Goal: Information Seeking & Learning: Learn about a topic

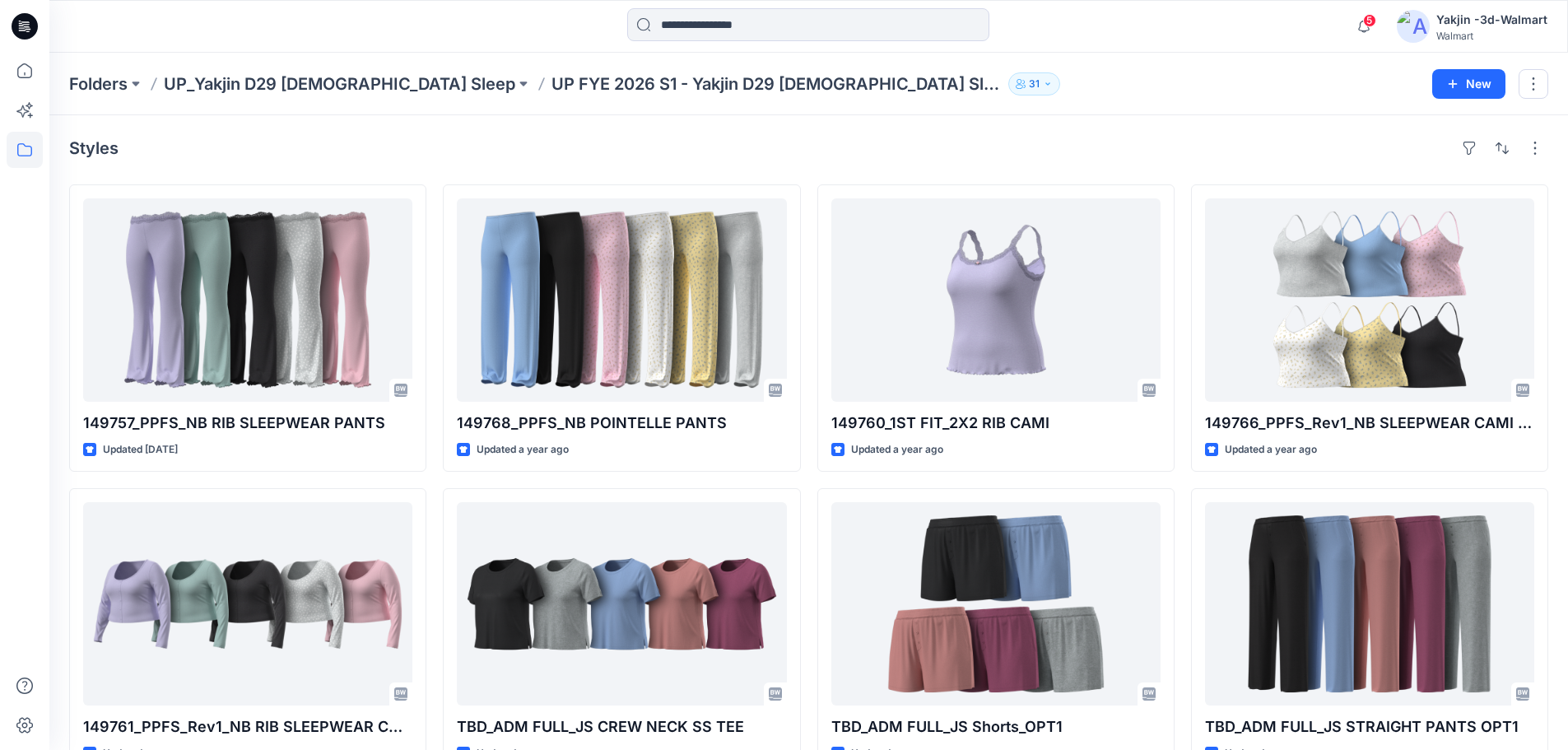
scroll to position [2782, 0]
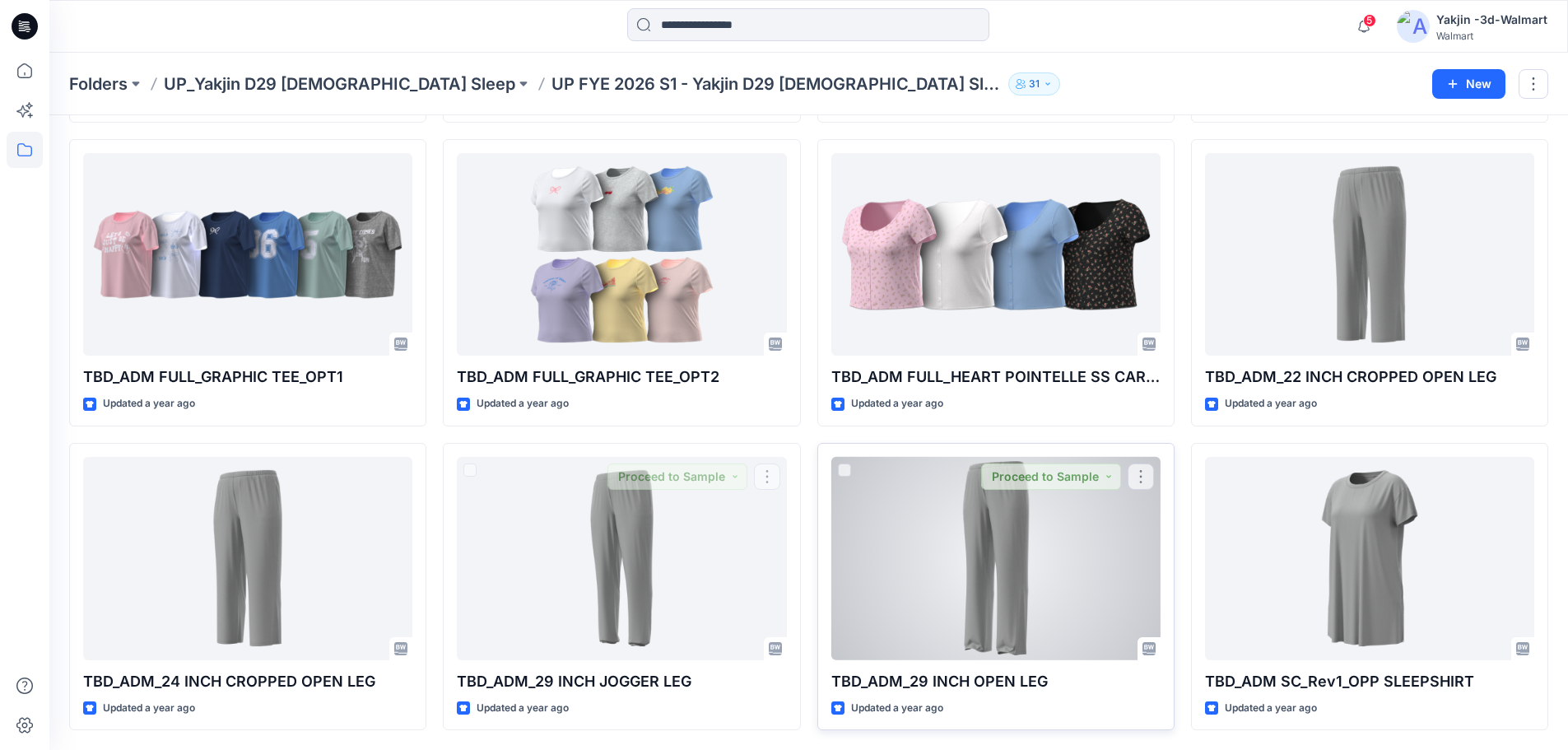
drag, startPoint x: 634, startPoint y: 514, endPoint x: 1054, endPoint y: 527, distance: 420.2
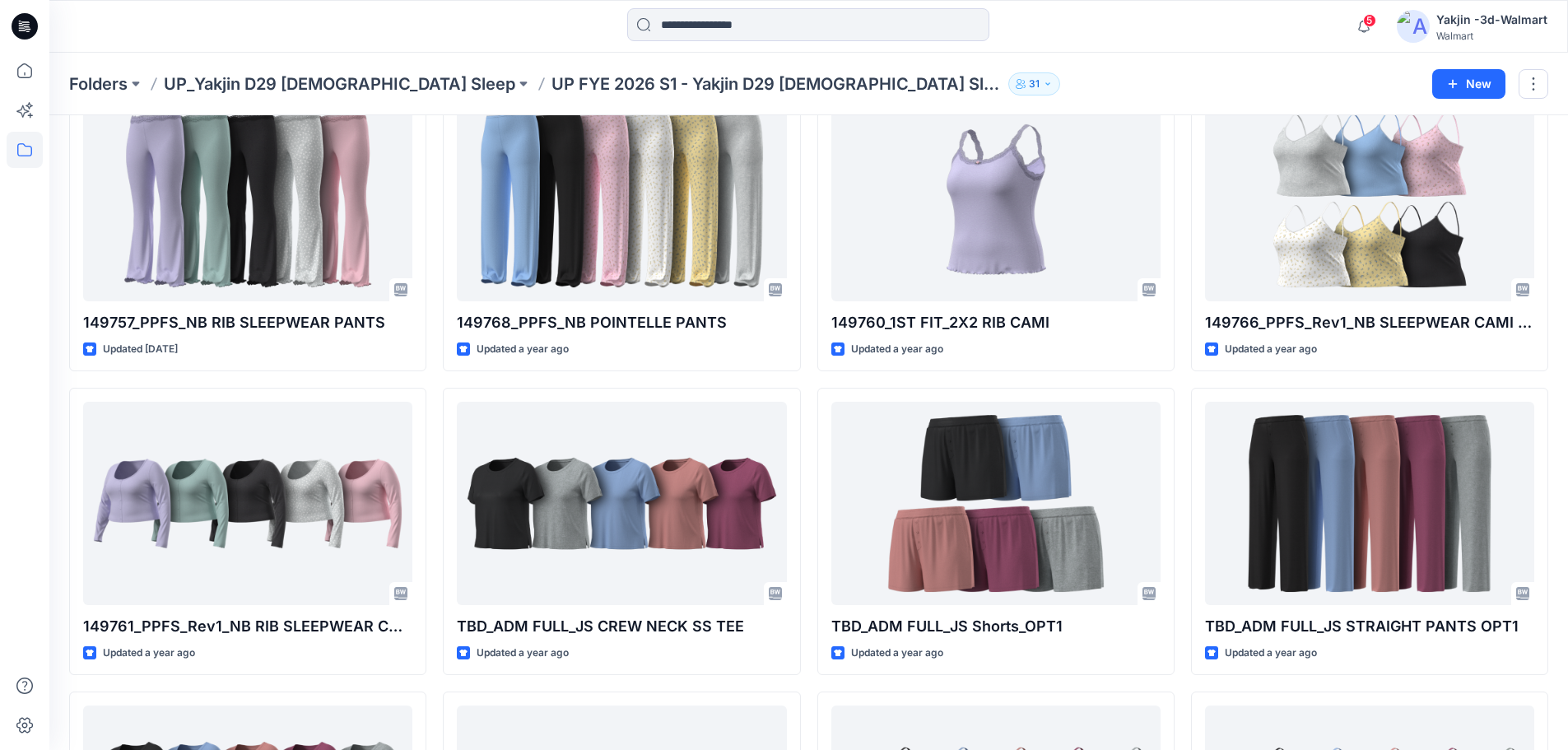
scroll to position [0, 0]
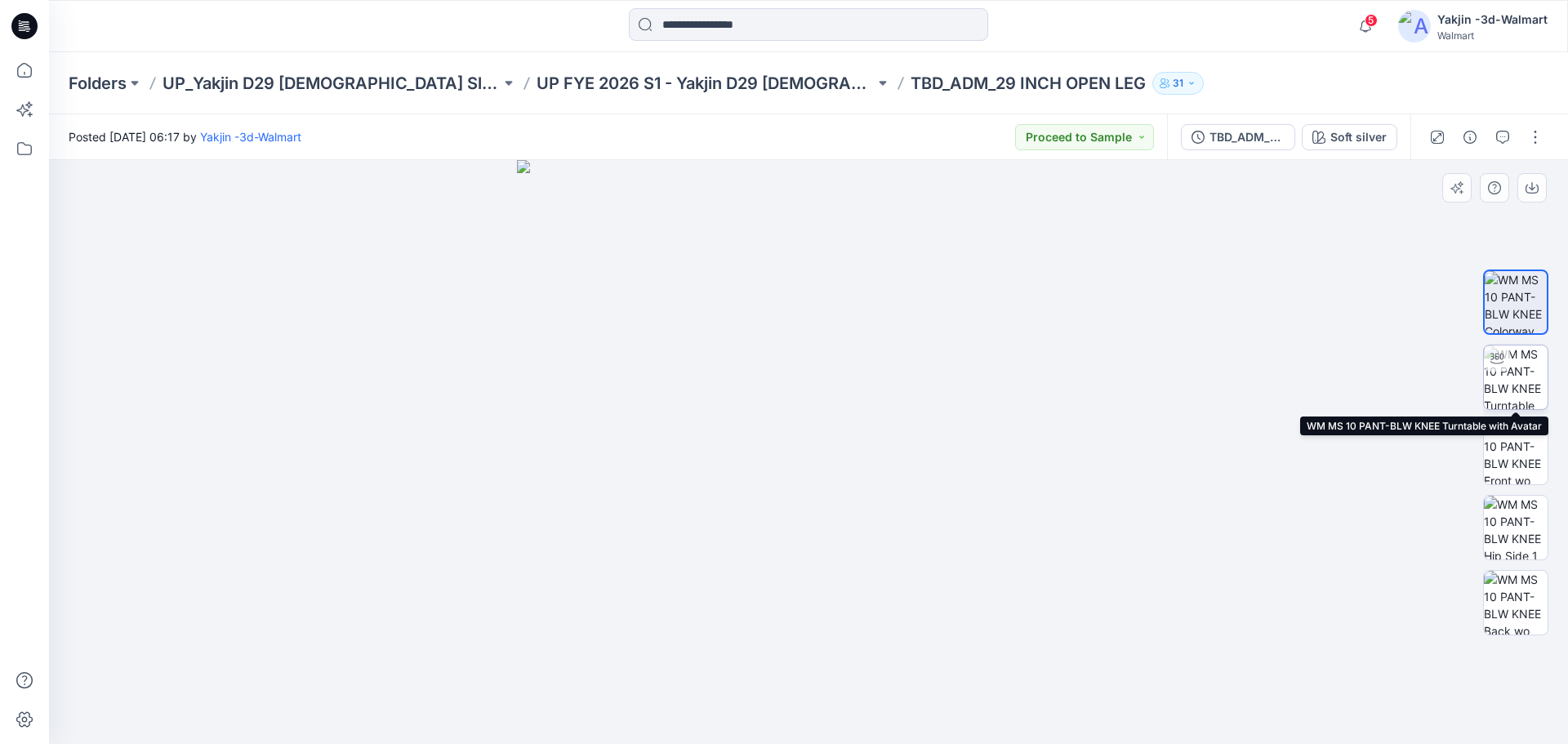
click at [1522, 378] on img at bounding box center [1516, 377] width 64 height 64
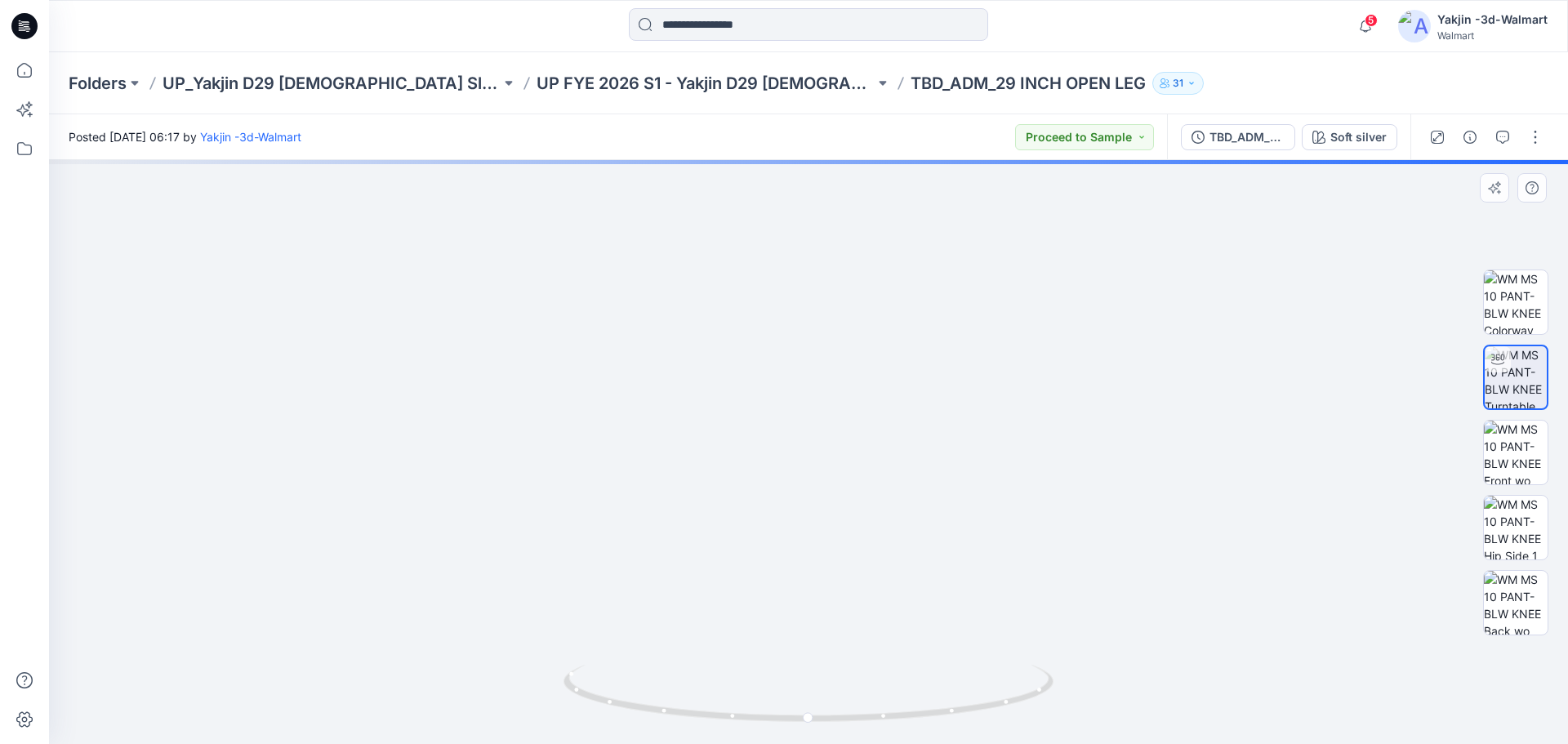
drag, startPoint x: 910, startPoint y: 607, endPoint x: 905, endPoint y: 369, distance: 238.1
click at [905, 369] on img at bounding box center [809, 365] width 906 height 757
drag, startPoint x: 905, startPoint y: 594, endPoint x: 901, endPoint y: 538, distance: 56.1
click at [901, 530] on img at bounding box center [808, 130] width 1229 height 1230
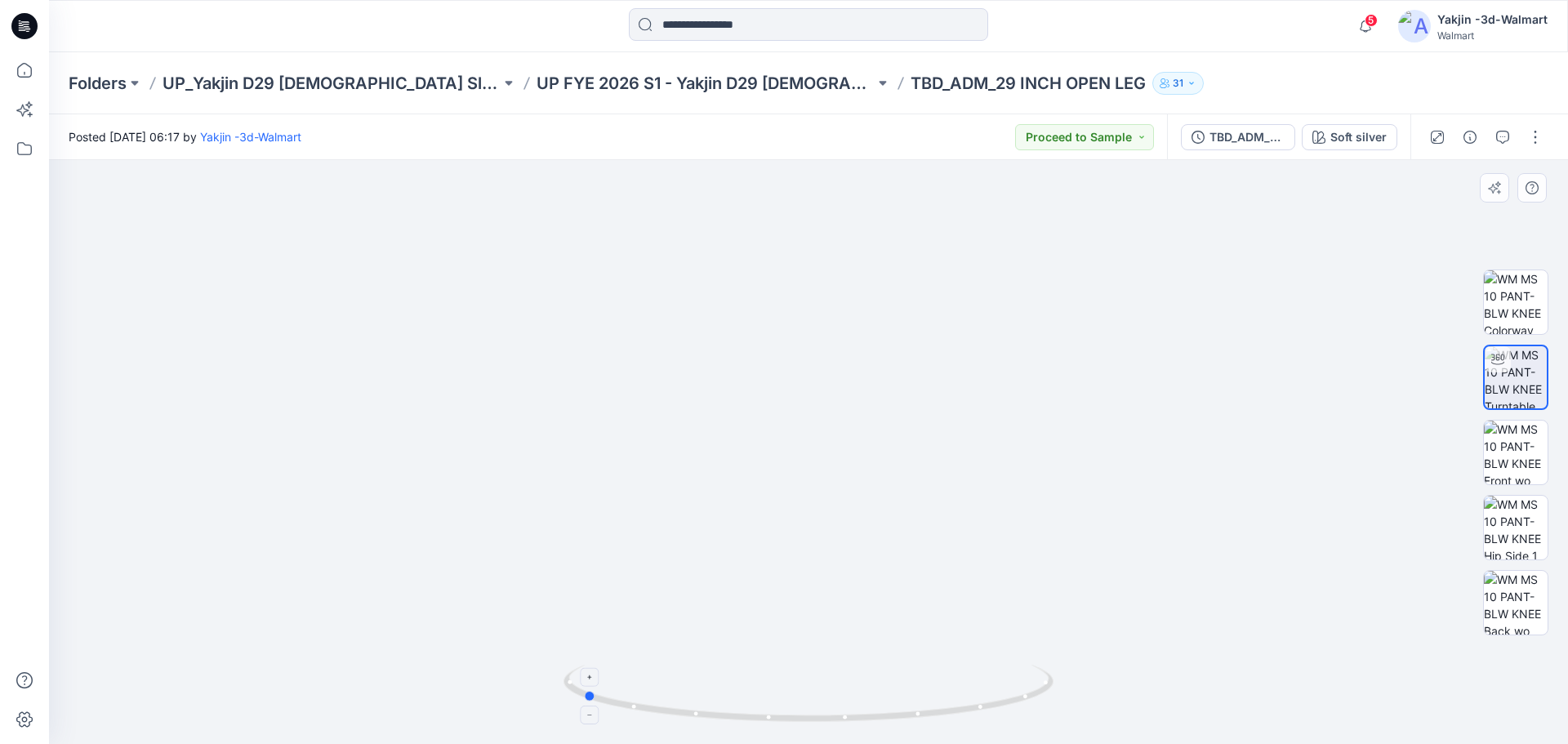
drag, startPoint x: 816, startPoint y: 730, endPoint x: 592, endPoint y: 702, distance: 225.7
click at [592, 702] on div at bounding box center [808, 704] width 490 height 82
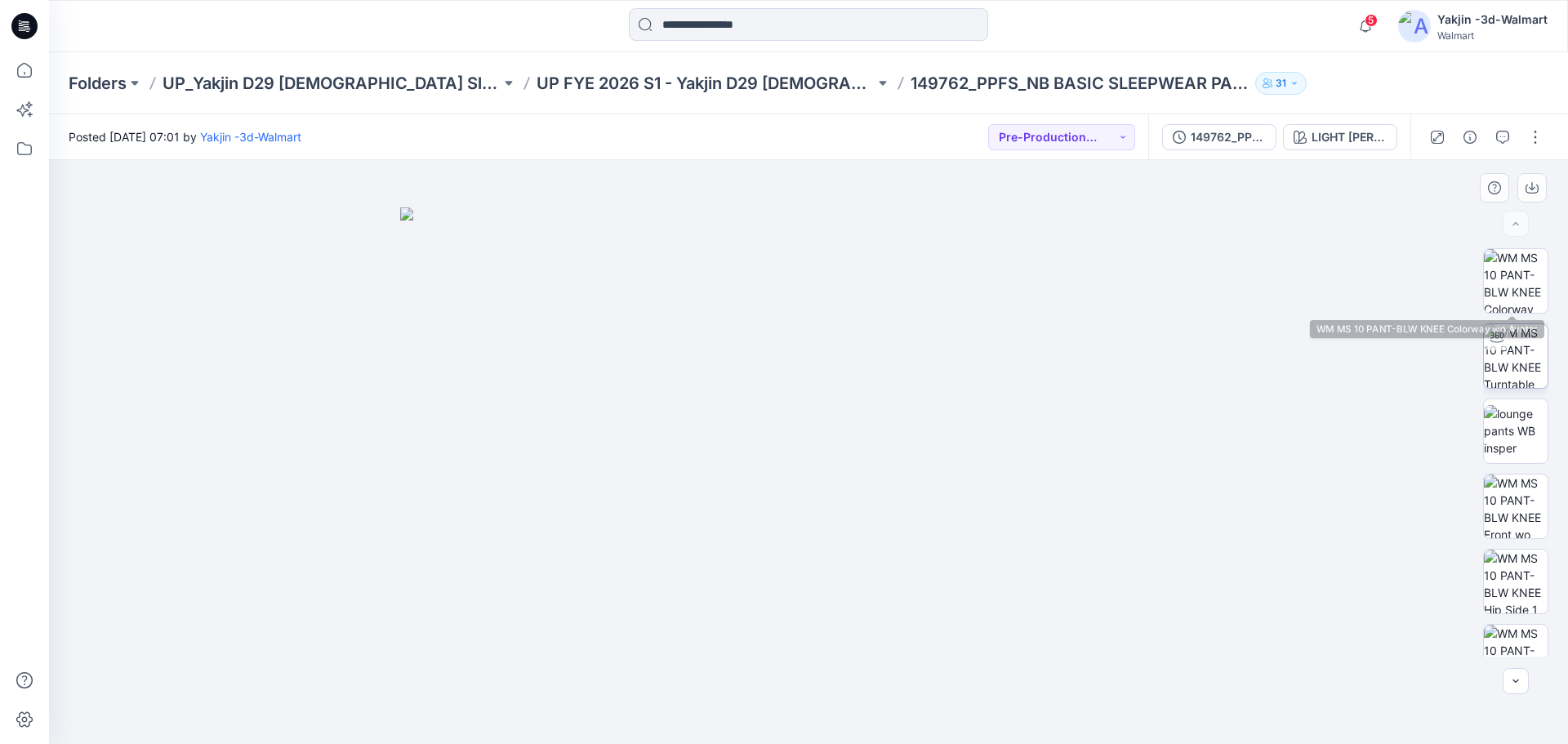
click at [1507, 330] on img at bounding box center [1516, 356] width 64 height 64
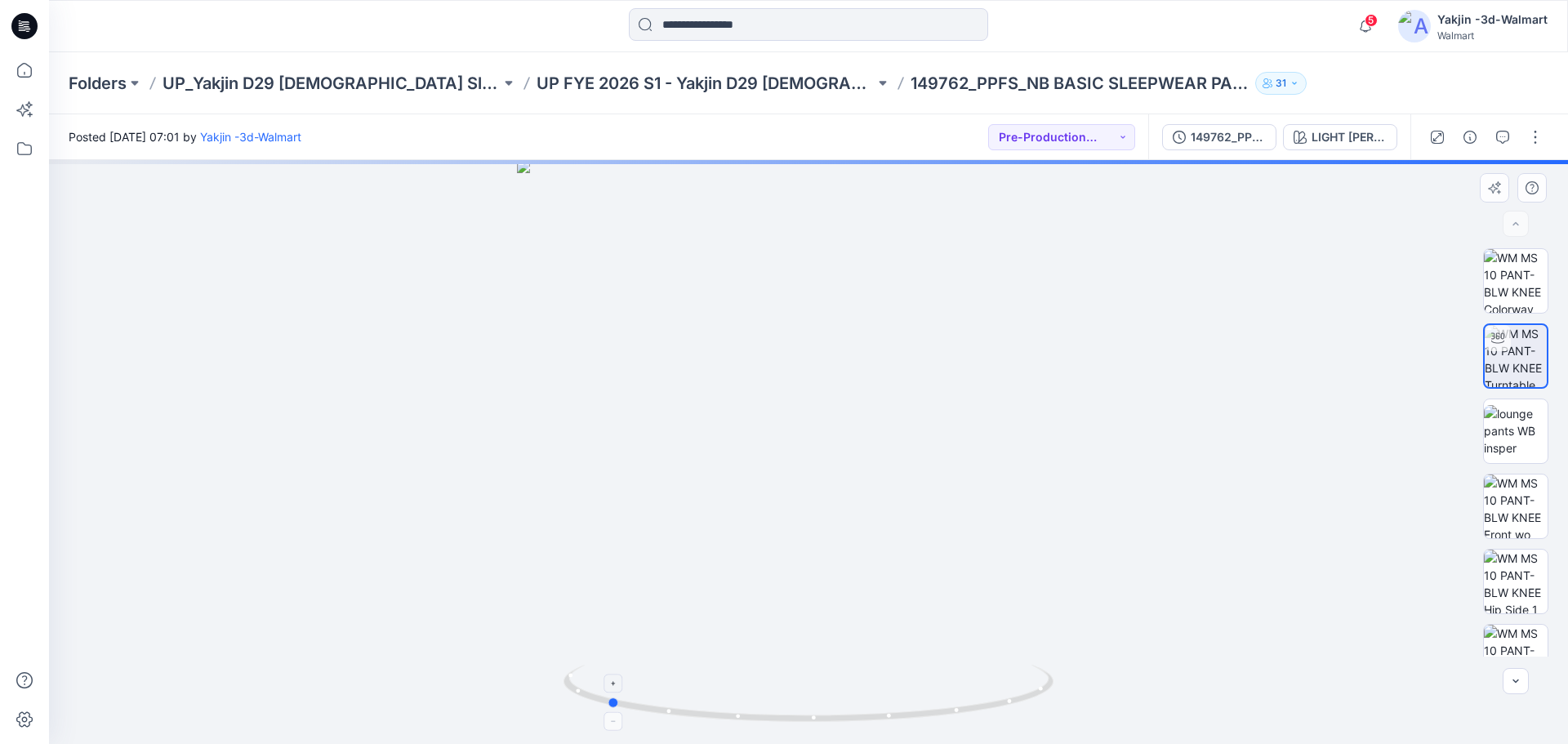
drag, startPoint x: 819, startPoint y: 720, endPoint x: 614, endPoint y: 689, distance: 207.3
click at [614, 689] on icon at bounding box center [811, 696] width 494 height 62
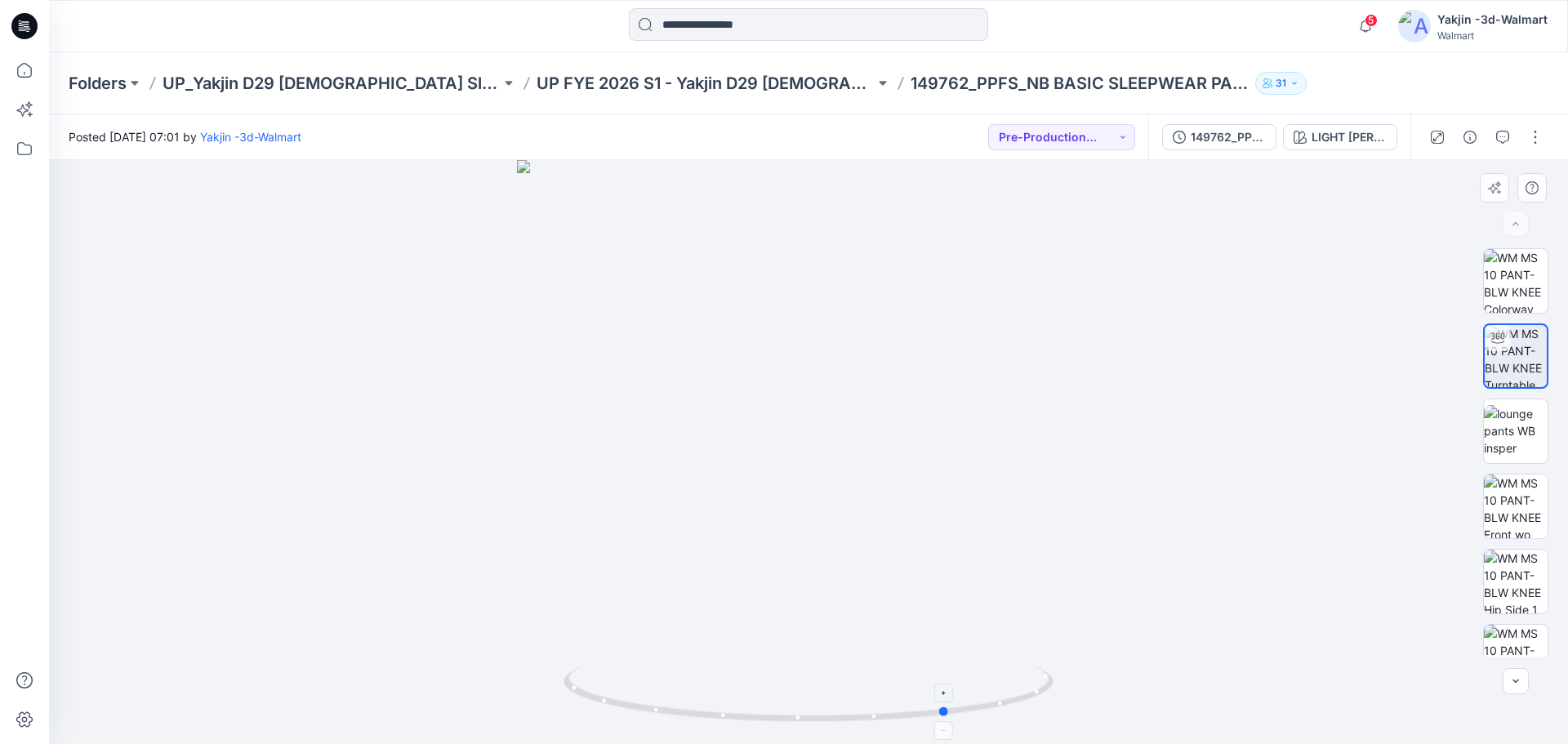
drag, startPoint x: 791, startPoint y: 708, endPoint x: 640, endPoint y: 675, distance: 154.6
click at [640, 675] on icon at bounding box center [811, 696] width 494 height 62
drag, startPoint x: 934, startPoint y: 722, endPoint x: 844, endPoint y: 733, distance: 90.7
click at [844, 733] on div at bounding box center [808, 452] width 1519 height 584
drag, startPoint x: 888, startPoint y: 720, endPoint x: 999, endPoint y: 703, distance: 112.3
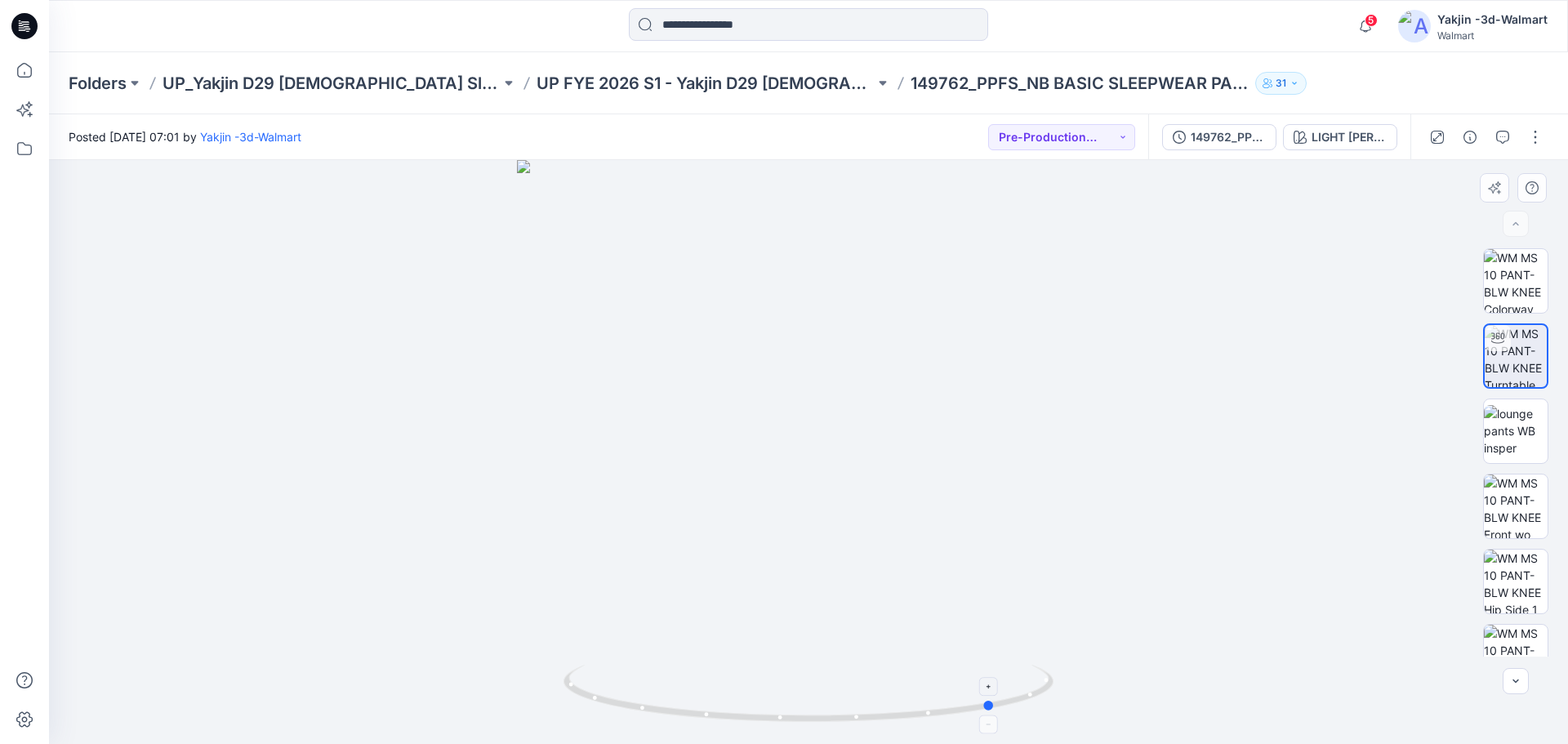
click at [999, 703] on icon at bounding box center [811, 696] width 494 height 62
click at [1265, 717] on div at bounding box center [808, 452] width 1519 height 584
drag, startPoint x: 993, startPoint y: 710, endPoint x: 1092, endPoint y: 684, distance: 102.4
click at [1092, 684] on div at bounding box center [808, 452] width 1519 height 584
drag, startPoint x: 835, startPoint y: 729, endPoint x: 1054, endPoint y: 723, distance: 219.1
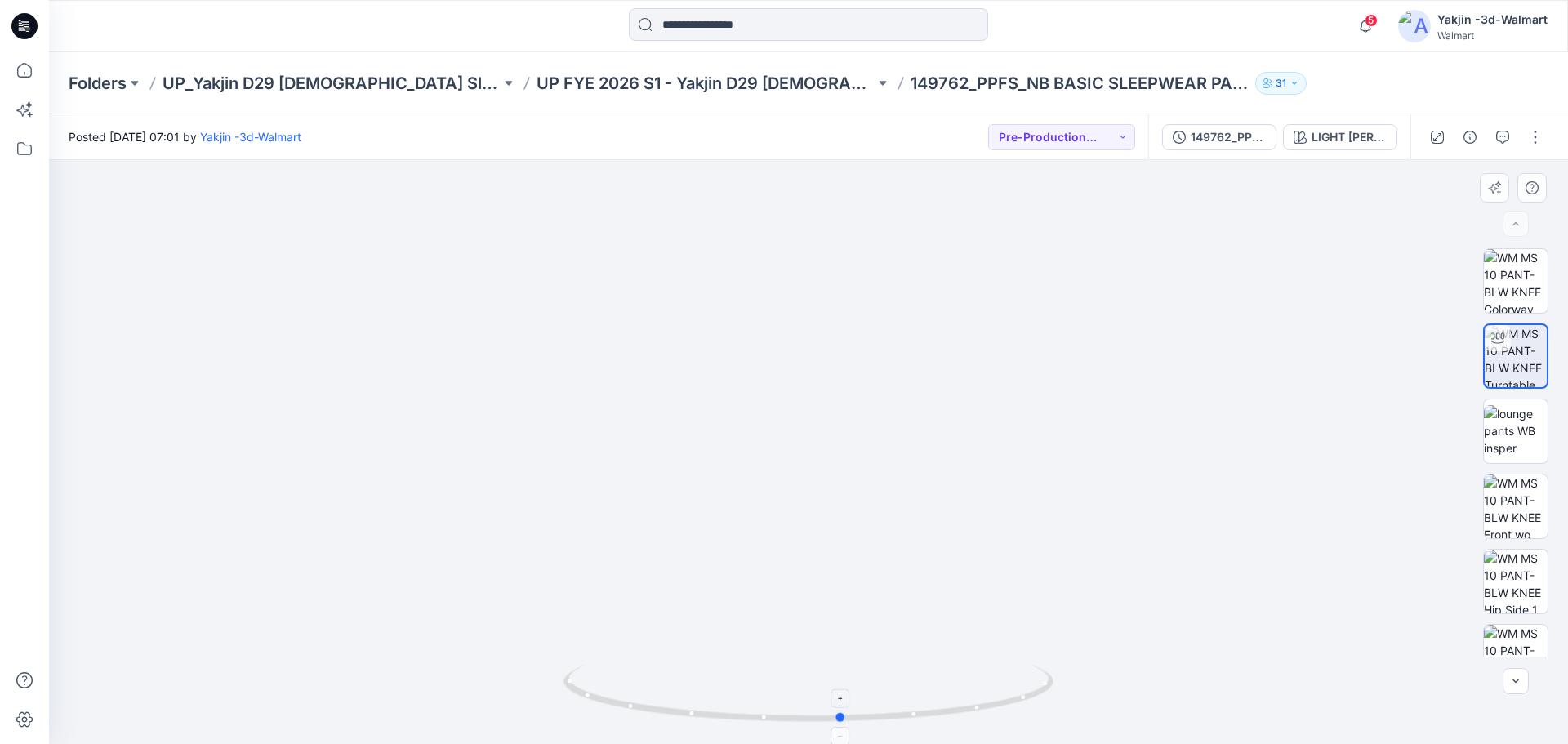
click at [1053, 723] on div at bounding box center [808, 704] width 490 height 82
click at [1518, 530] on img at bounding box center [1516, 506] width 64 height 64
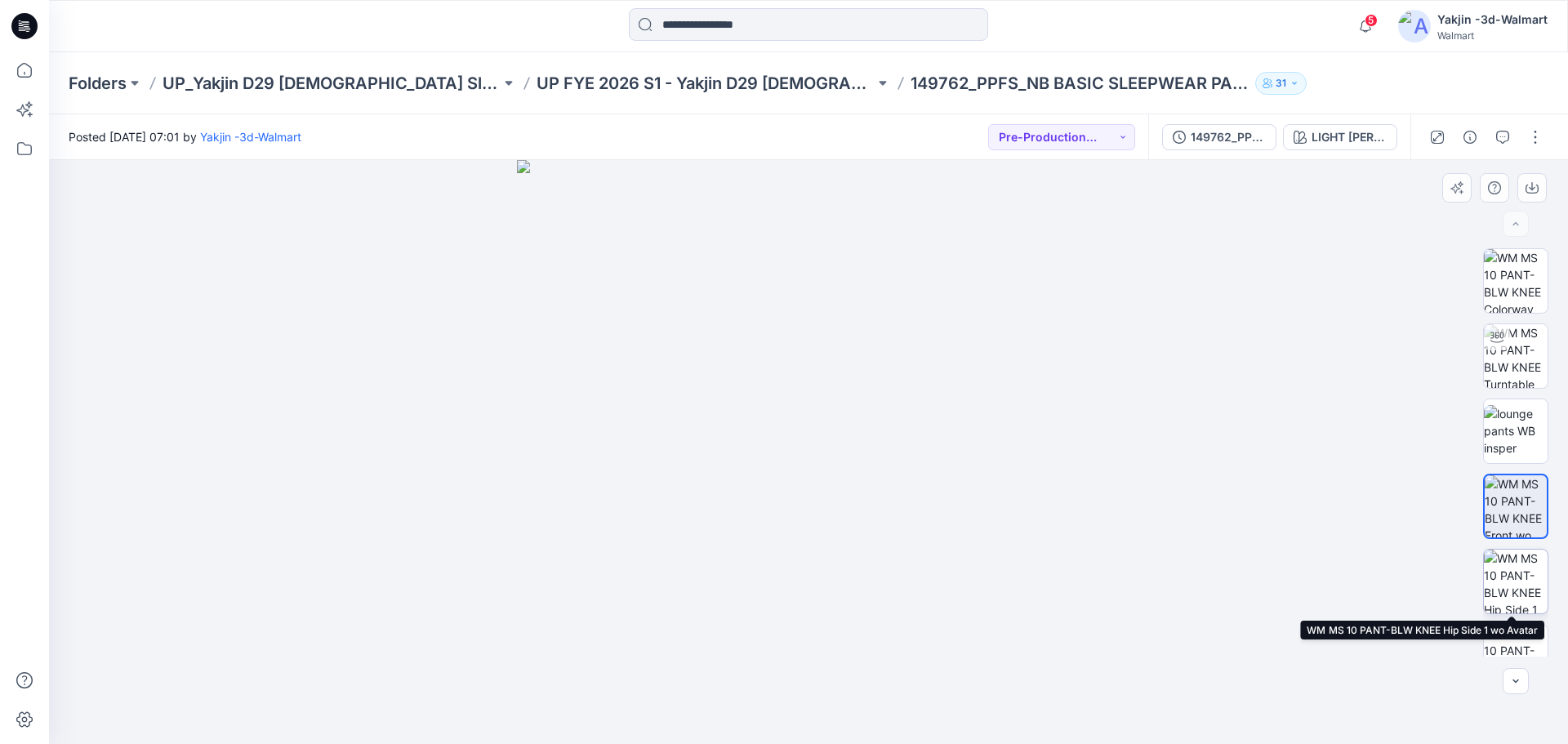
click at [1502, 569] on img at bounding box center [1516, 582] width 64 height 64
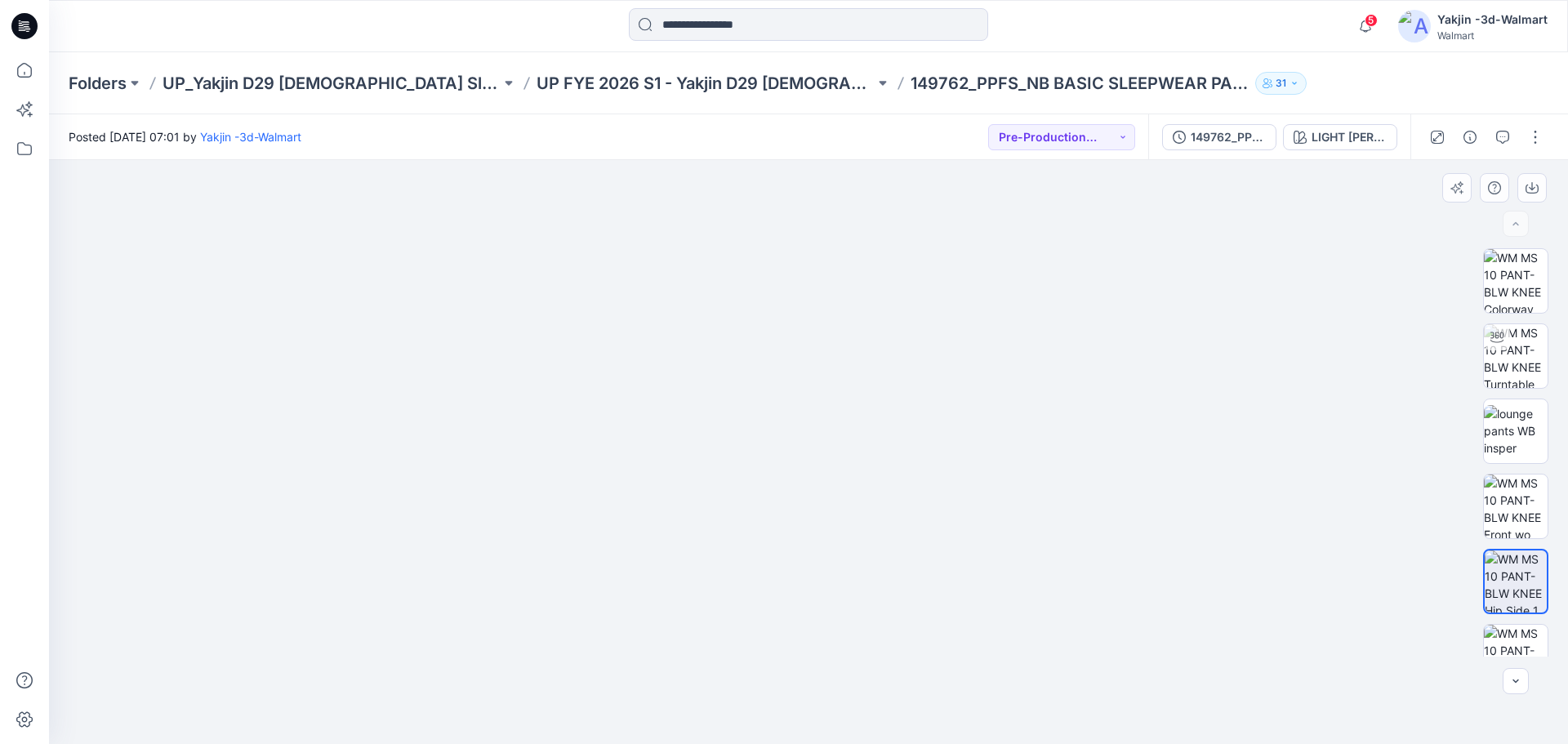
click at [1131, 587] on div at bounding box center [808, 452] width 1519 height 584
click at [1039, 160] on img at bounding box center [809, 160] width 584 height 0
drag, startPoint x: 1520, startPoint y: 297, endPoint x: 1491, endPoint y: 310, distance: 31.8
click at [1520, 297] on img at bounding box center [1516, 280] width 64 height 64
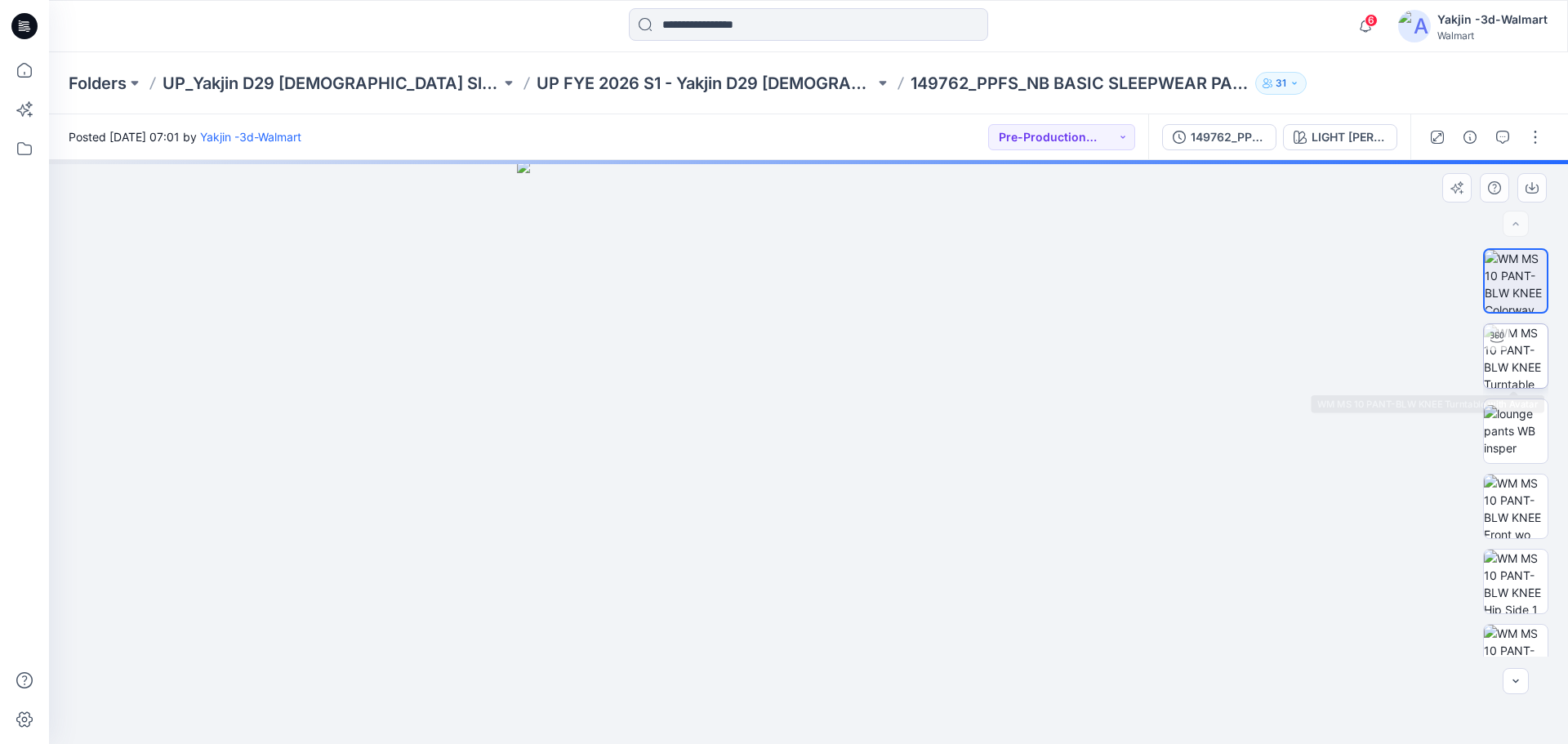
click at [1501, 366] on img at bounding box center [1516, 356] width 64 height 64
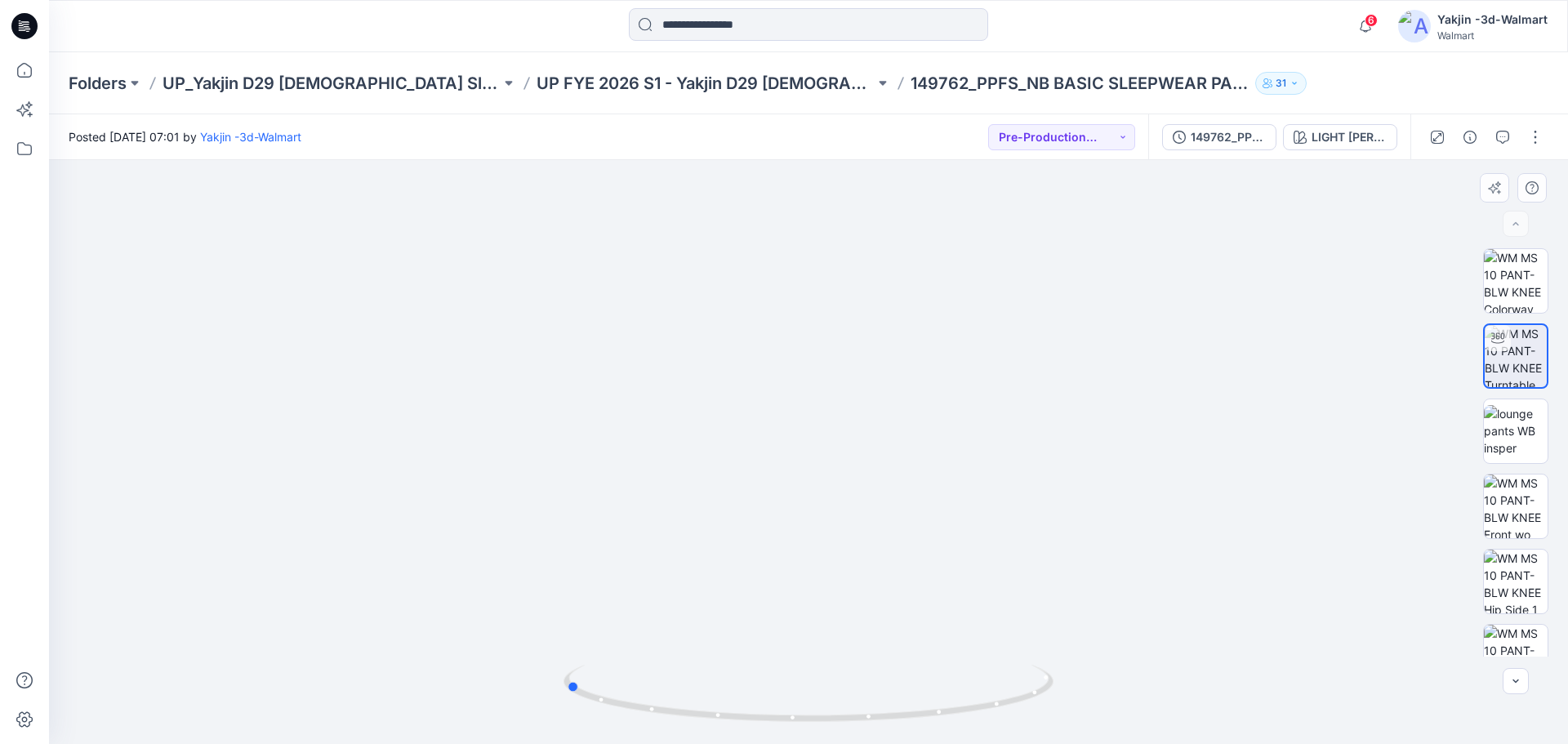
drag, startPoint x: 816, startPoint y: 712, endPoint x: 1063, endPoint y: 713, distance: 247.0
click at [1063, 713] on div at bounding box center [808, 452] width 1519 height 584
drag, startPoint x: 835, startPoint y: 730, endPoint x: 766, endPoint y: 723, distance: 69.4
click at [766, 723] on div at bounding box center [808, 452] width 1519 height 584
drag, startPoint x: 1000, startPoint y: 711, endPoint x: 865, endPoint y: 712, distance: 135.0
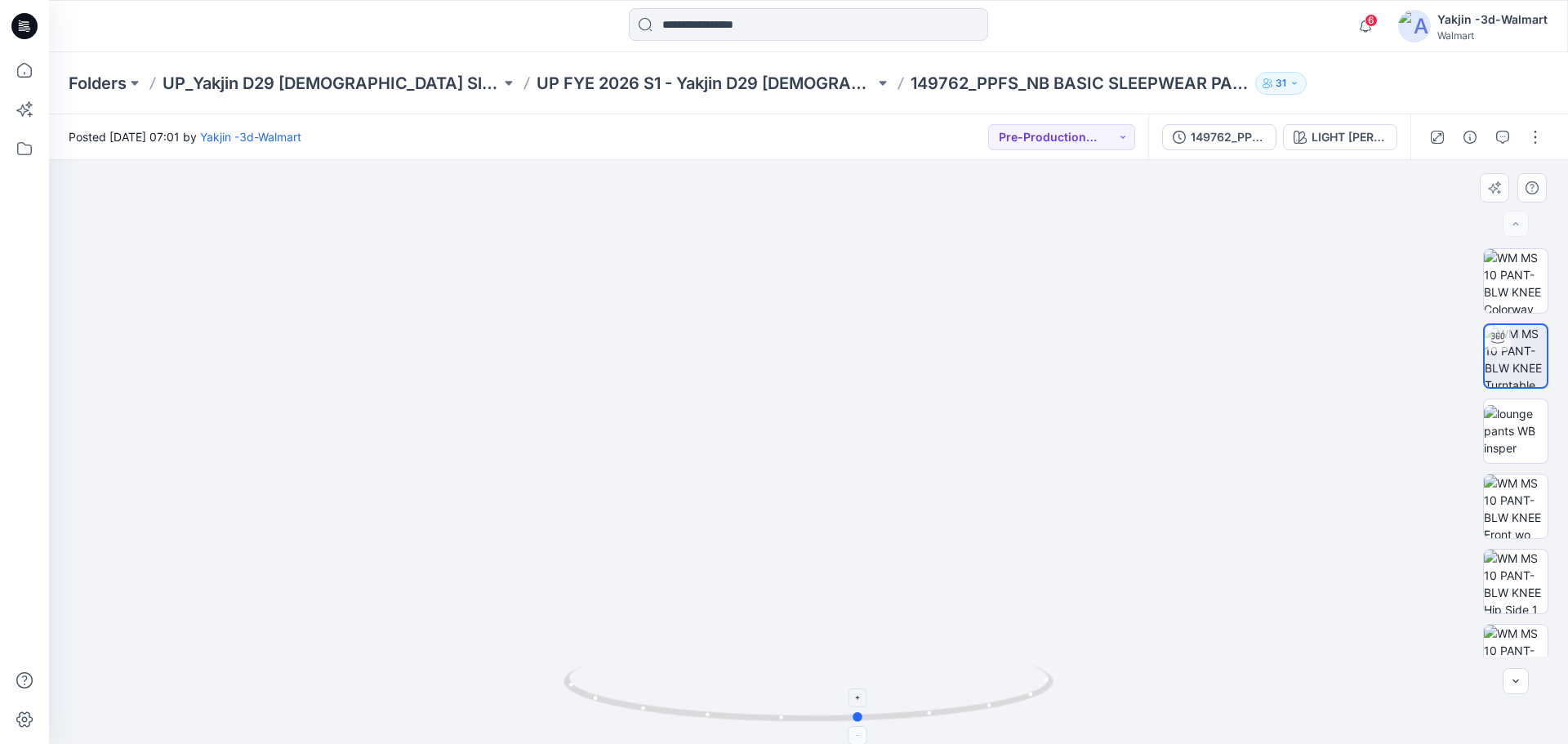
click at [865, 712] on icon at bounding box center [811, 696] width 494 height 62
drag, startPoint x: 998, startPoint y: 706, endPoint x: 714, endPoint y: 714, distance: 284.1
click at [714, 714] on icon at bounding box center [811, 696] width 494 height 62
drag, startPoint x: 900, startPoint y: 723, endPoint x: 946, endPoint y: 697, distance: 52.8
click at [946, 697] on icon at bounding box center [811, 696] width 494 height 62
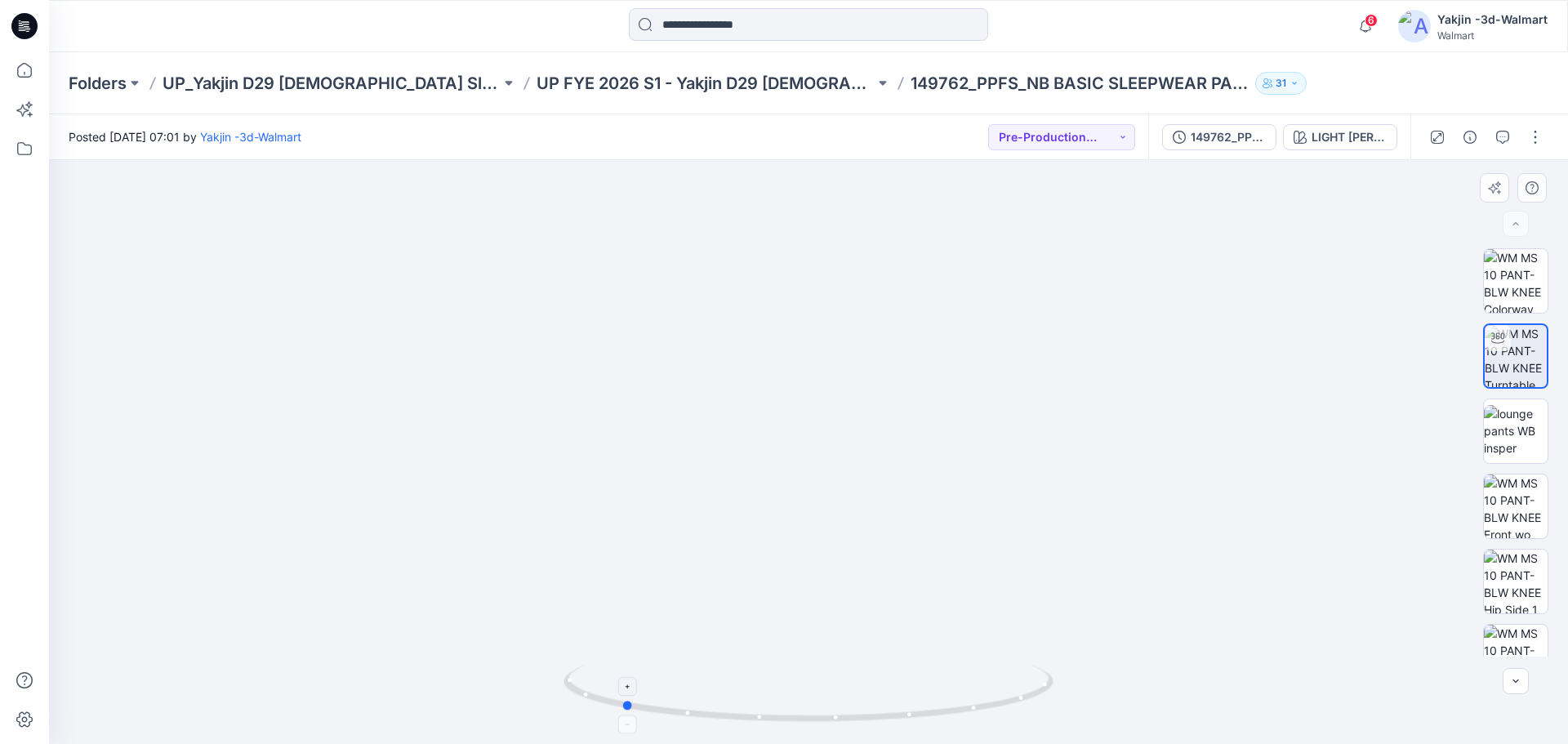
click at [860, 723] on icon at bounding box center [811, 696] width 494 height 62
drag, startPoint x: 844, startPoint y: 725, endPoint x: 826, endPoint y: 721, distance: 18.4
click at [844, 724] on icon at bounding box center [811, 696] width 494 height 62
drag, startPoint x: 821, startPoint y: 721, endPoint x: 976, endPoint y: 702, distance: 156.2
click at [976, 702] on icon at bounding box center [811, 696] width 494 height 62
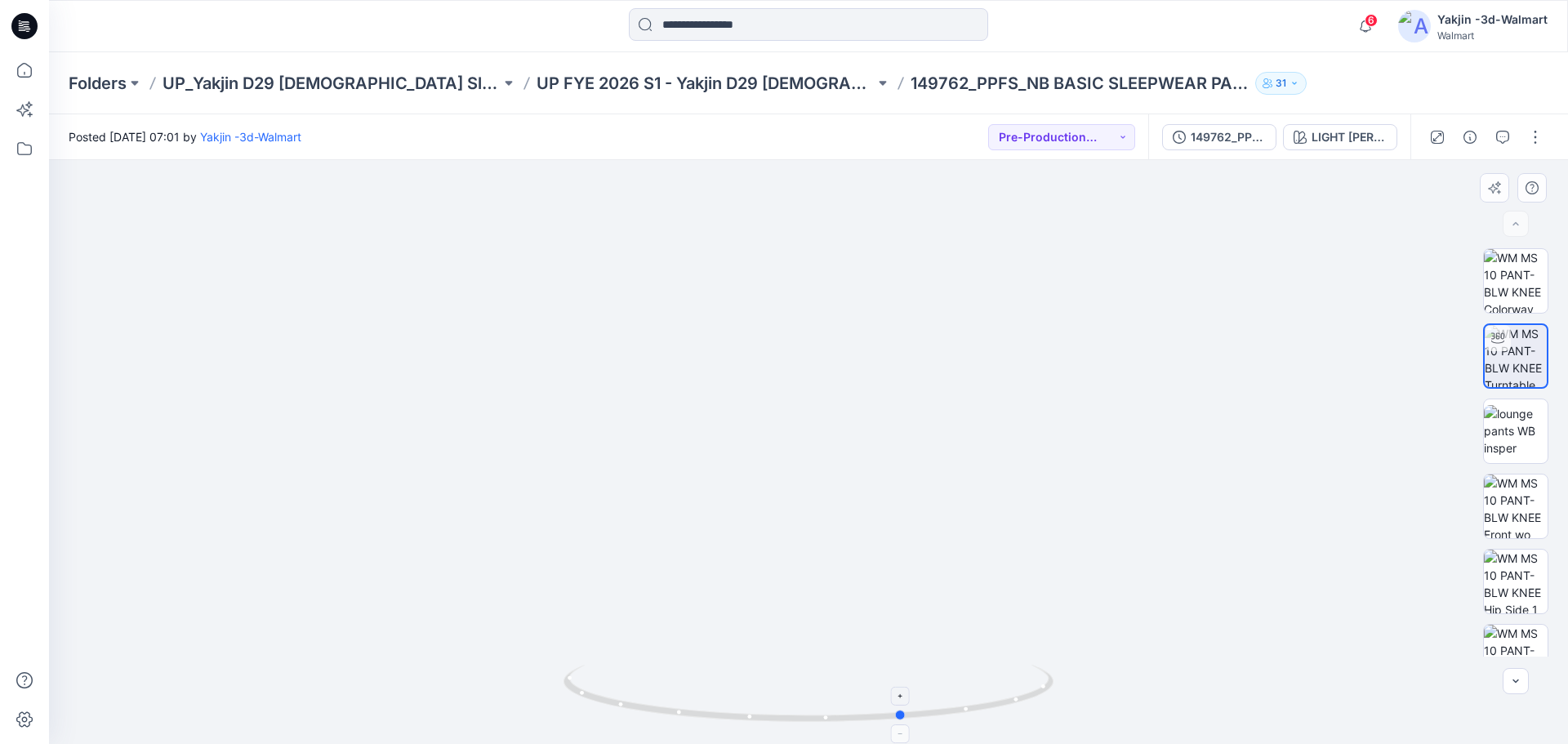
drag, startPoint x: 785, startPoint y: 723, endPoint x: 911, endPoint y: 720, distance: 126.0
click at [911, 720] on icon at bounding box center [811, 696] width 494 height 62
drag, startPoint x: 870, startPoint y: 588, endPoint x: 864, endPoint y: 558, distance: 30.6
click at [870, 587] on div at bounding box center [808, 452] width 1519 height 584
click at [1519, 282] on img at bounding box center [1516, 280] width 64 height 64
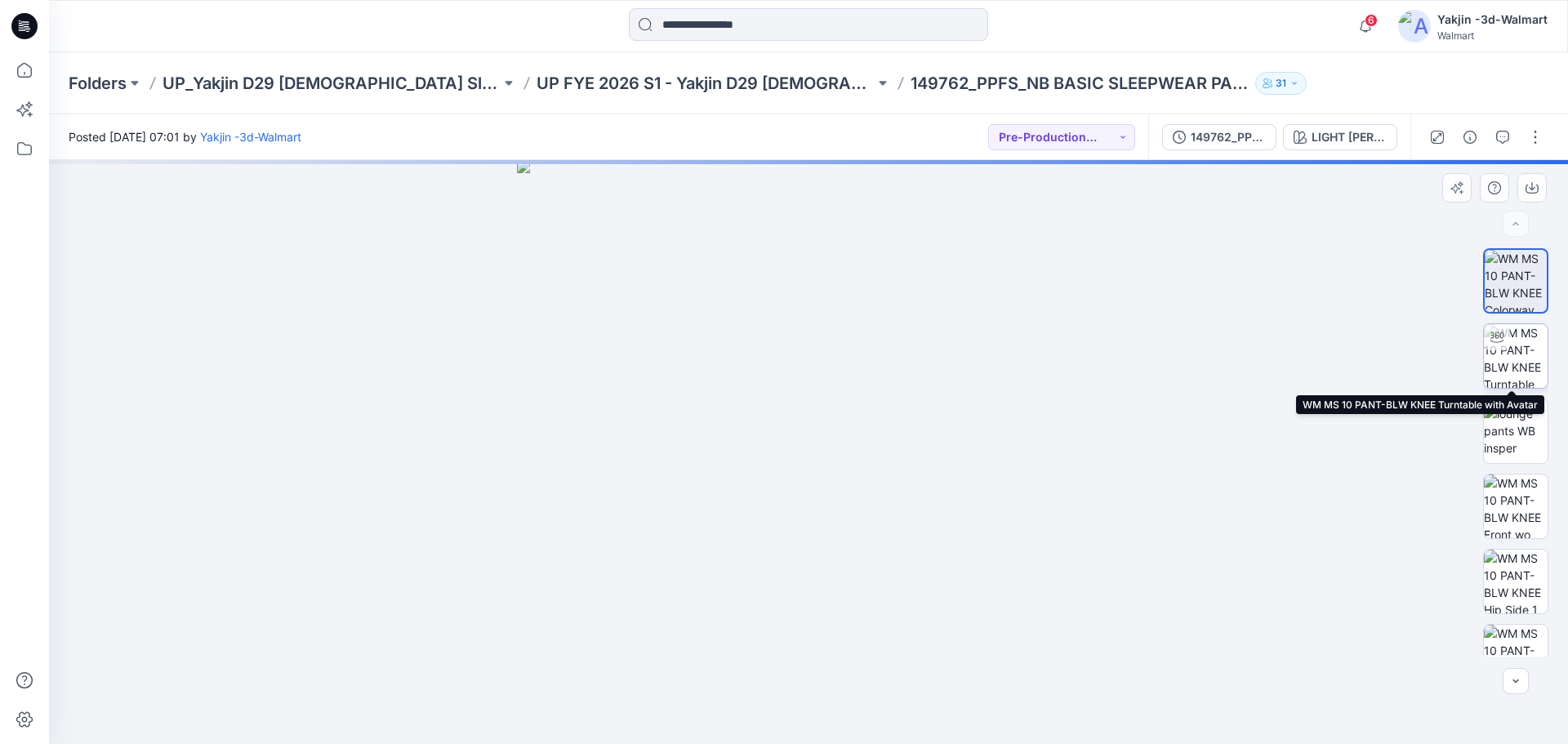
click at [1533, 372] on img at bounding box center [1516, 356] width 64 height 64
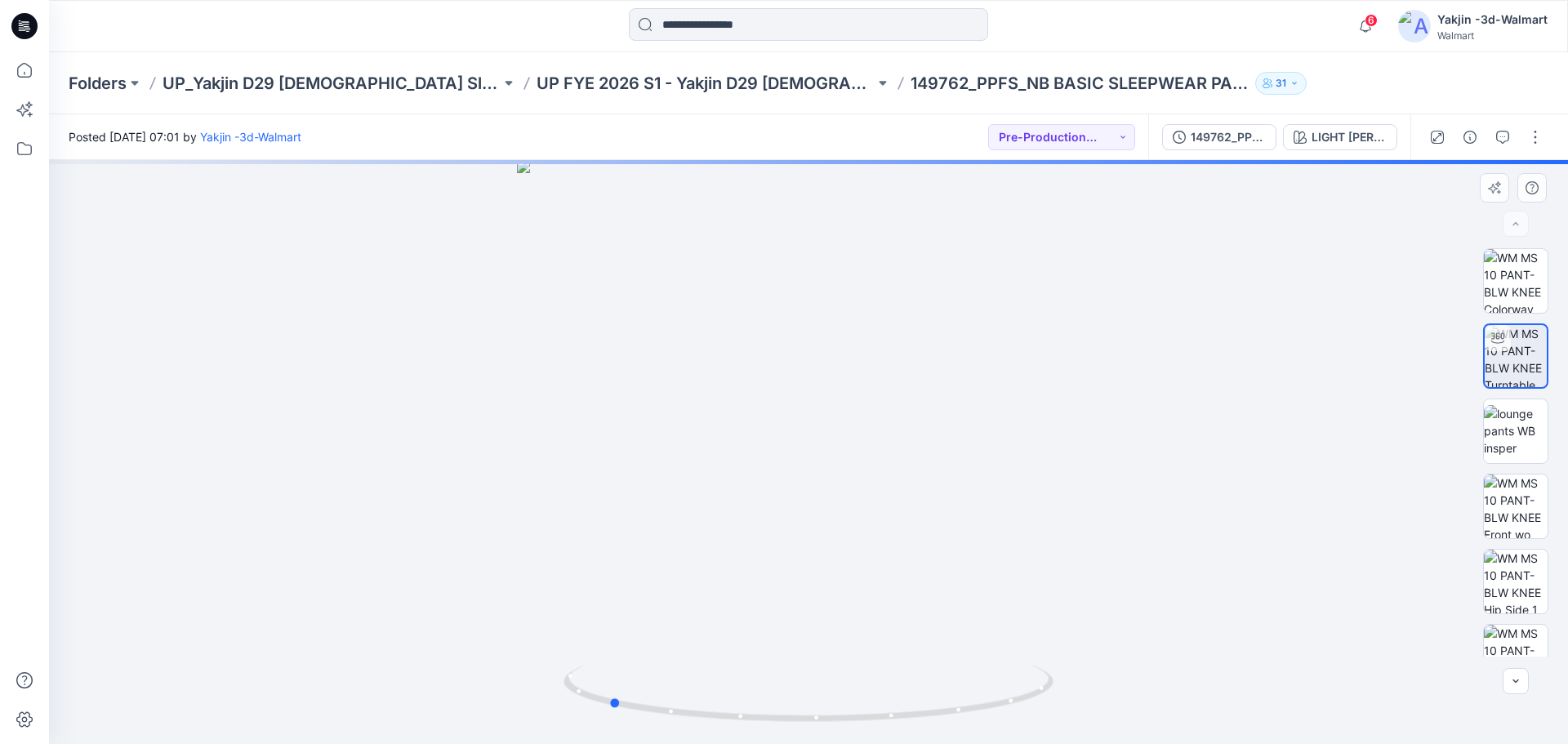
drag, startPoint x: 896, startPoint y: 715, endPoint x: 1110, endPoint y: 698, distance: 214.7
click at [1152, 676] on div at bounding box center [808, 452] width 1519 height 584
drag, startPoint x: 799, startPoint y: 725, endPoint x: 763, endPoint y: 726, distance: 36.0
click at [763, 726] on div at bounding box center [808, 452] width 1519 height 584
drag, startPoint x: 870, startPoint y: 723, endPoint x: 988, endPoint y: 721, distance: 118.0
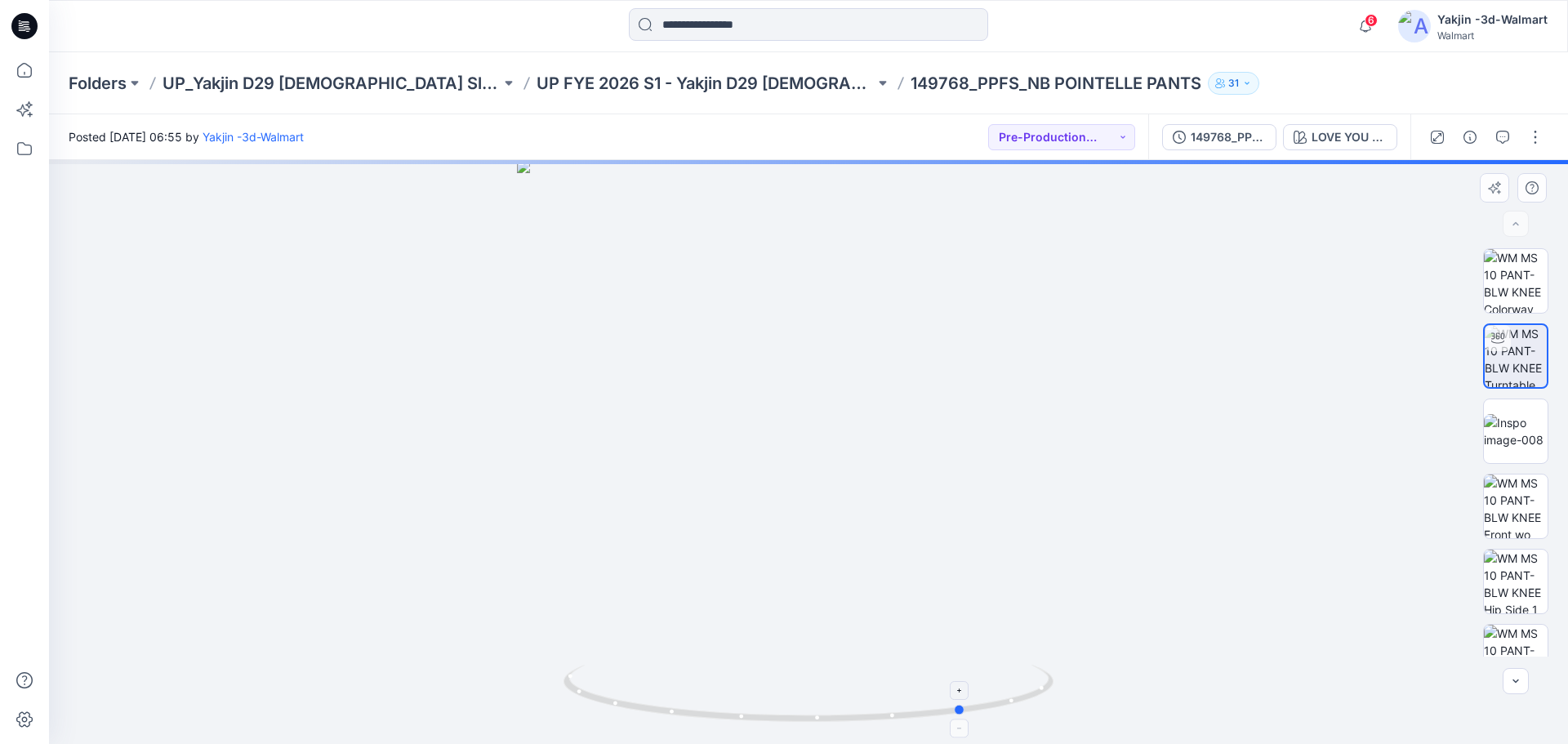
click at [988, 721] on icon at bounding box center [811, 696] width 494 height 62
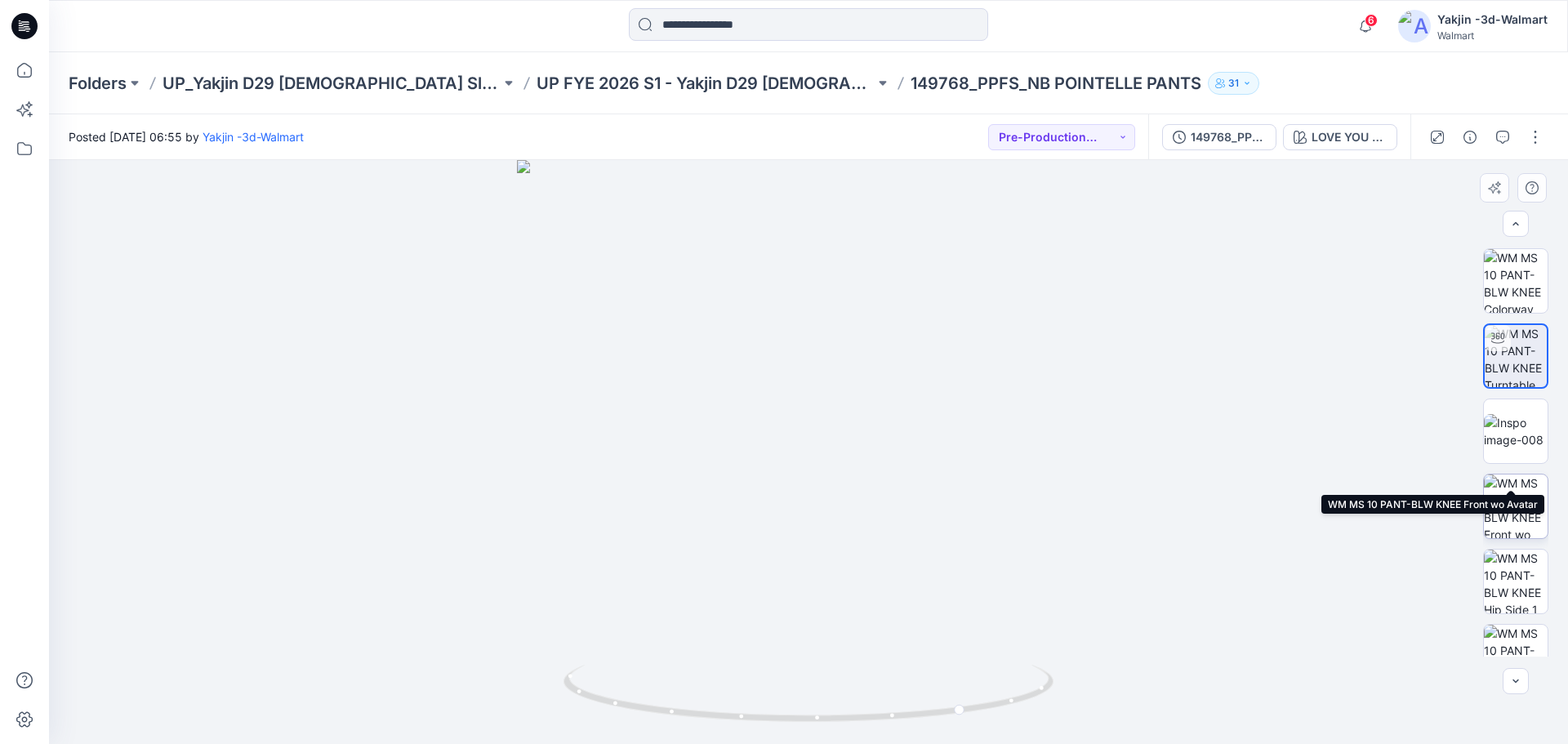
scroll to position [183, 0]
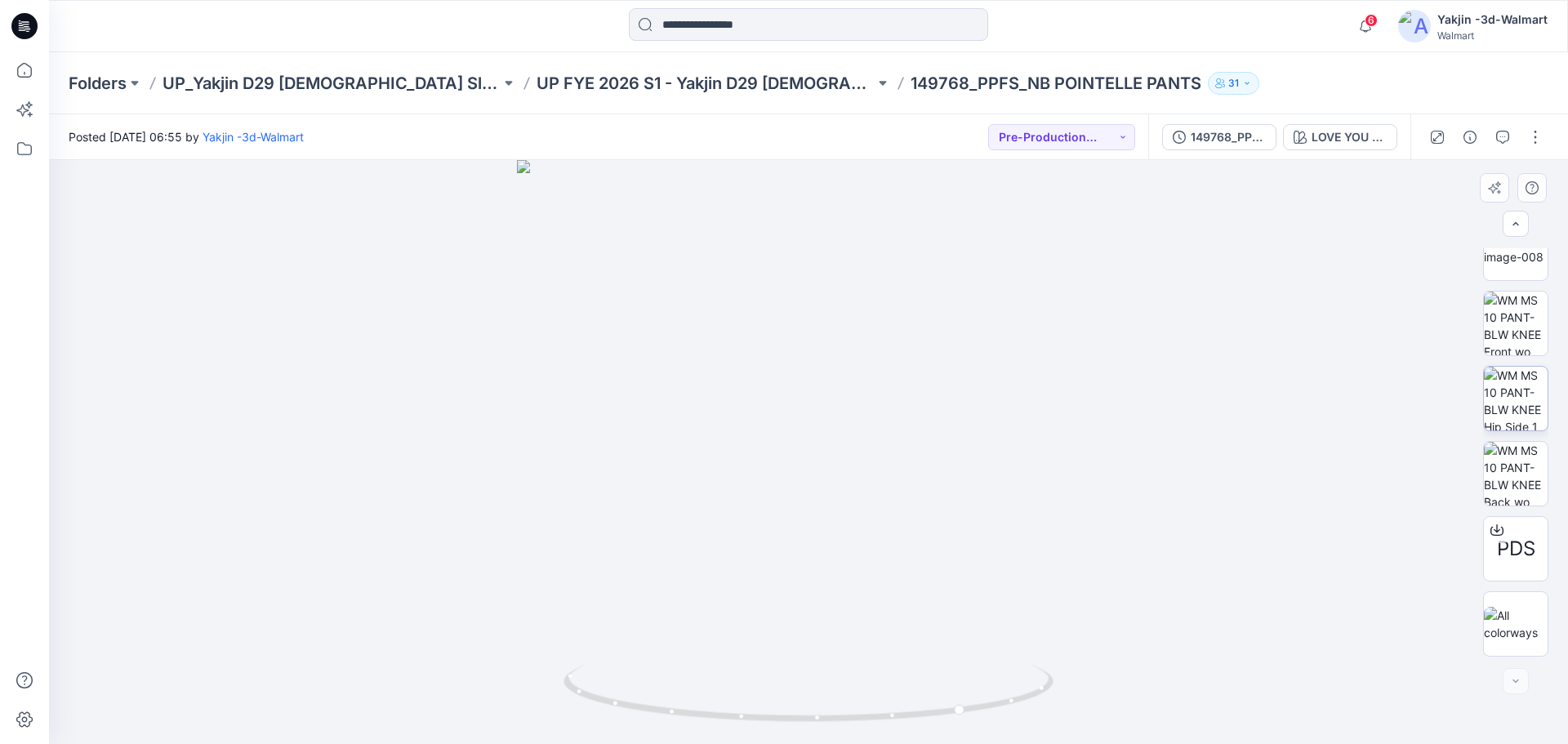
click at [1524, 410] on img at bounding box center [1516, 399] width 64 height 64
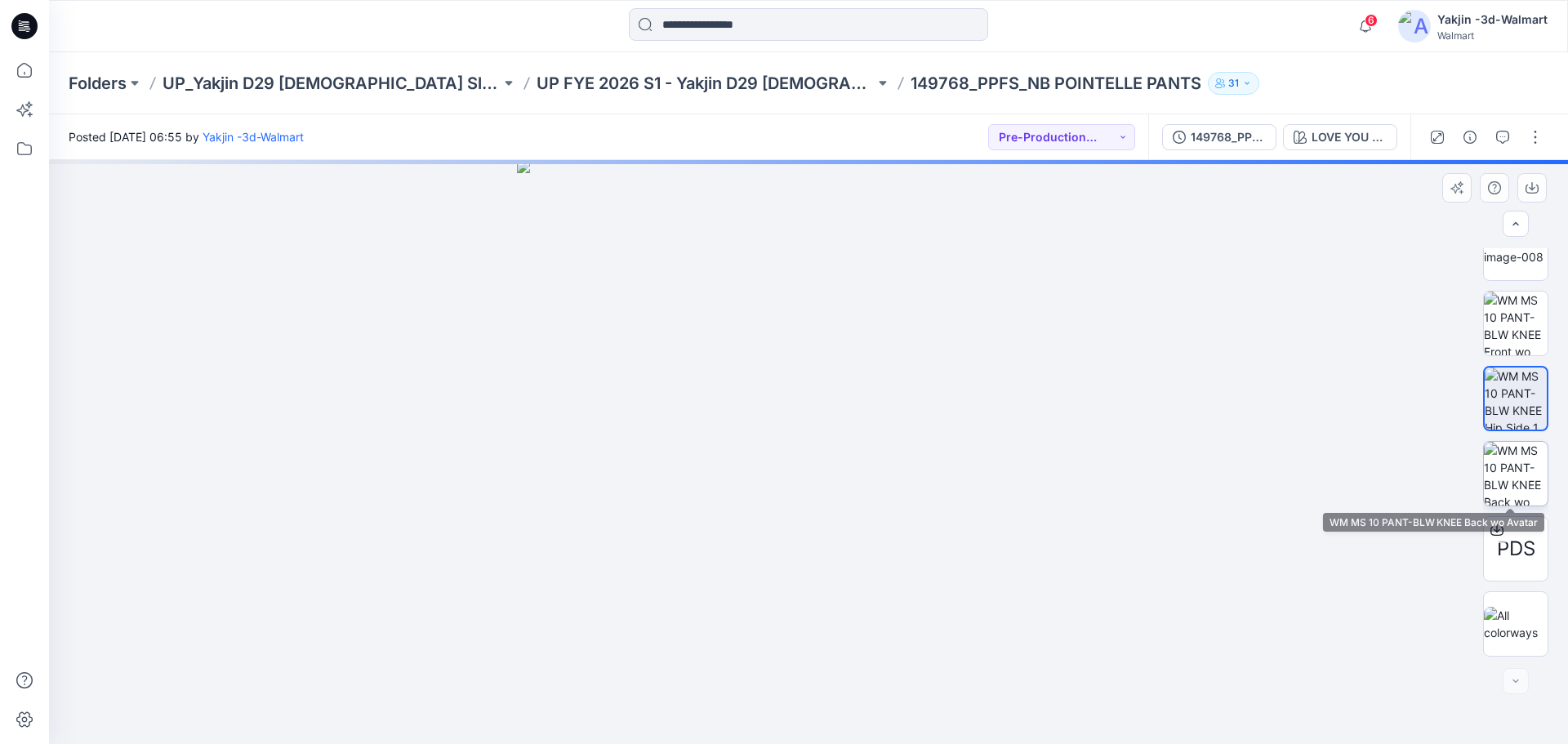
click at [1495, 474] on img at bounding box center [1516, 474] width 64 height 64
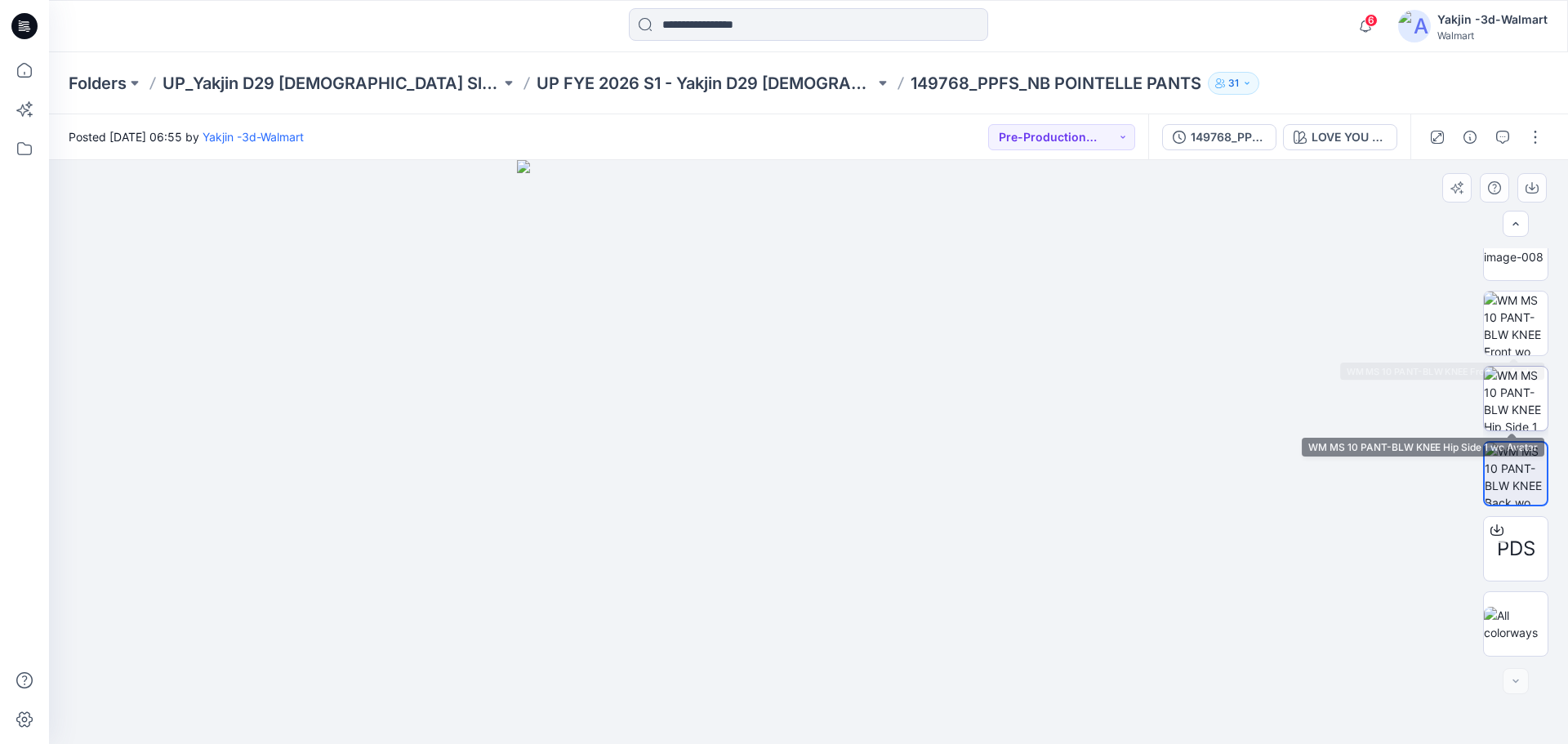
click at [1521, 375] on img at bounding box center [1516, 399] width 64 height 64
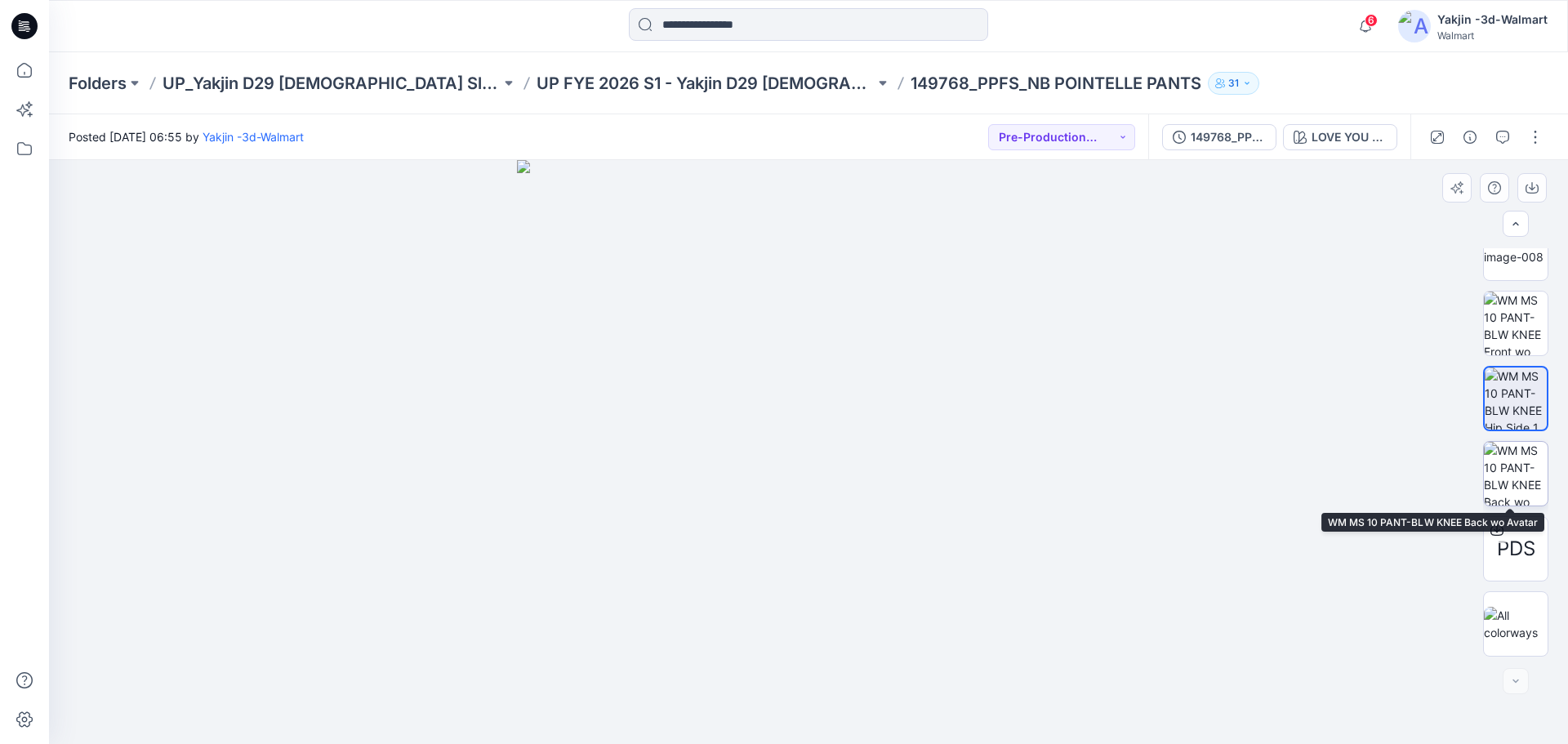
click at [1512, 453] on img at bounding box center [1516, 474] width 64 height 64
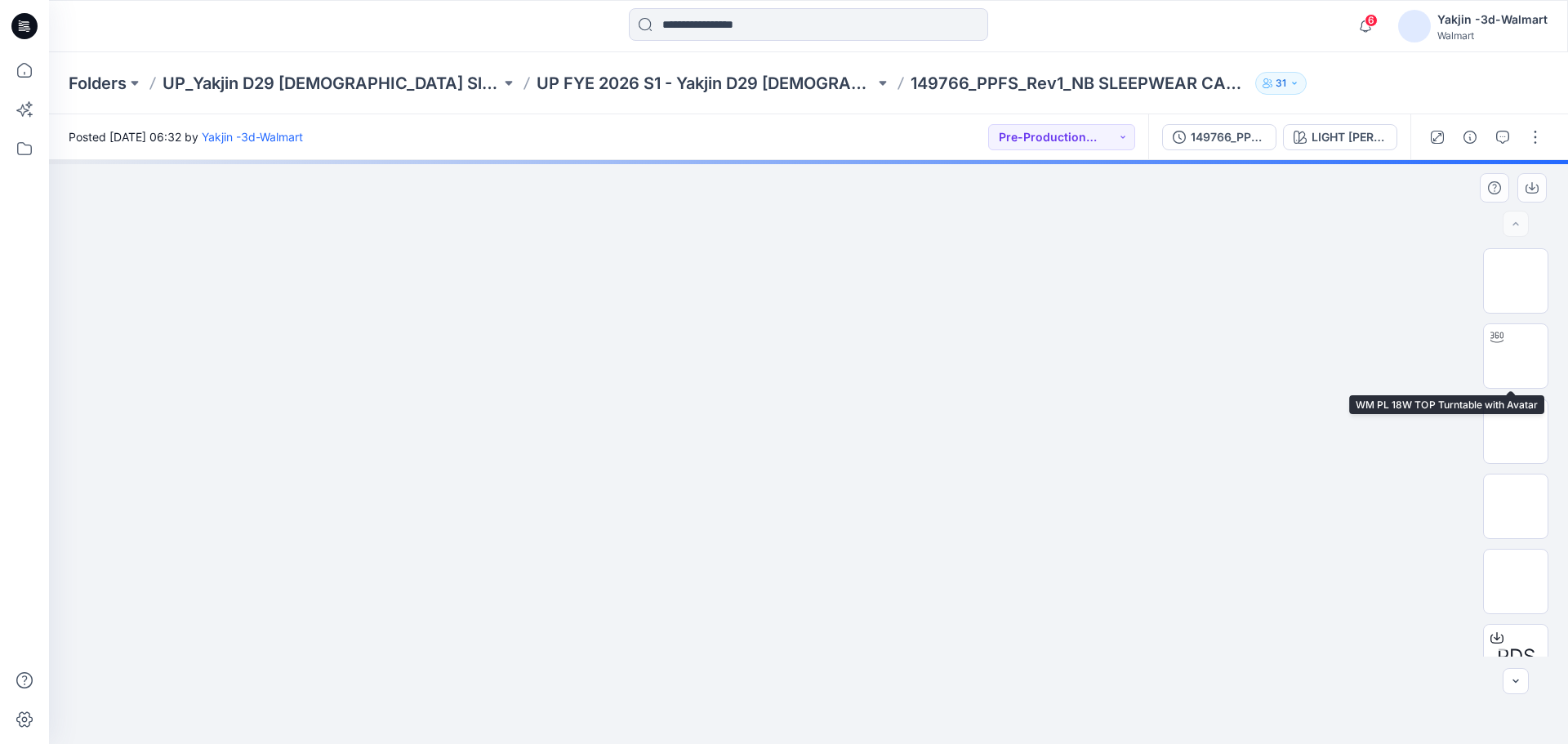
drag, startPoint x: 1507, startPoint y: 374, endPoint x: 1395, endPoint y: 466, distance: 144.9
click at [1507, 374] on img at bounding box center [1516, 356] width 64 height 64
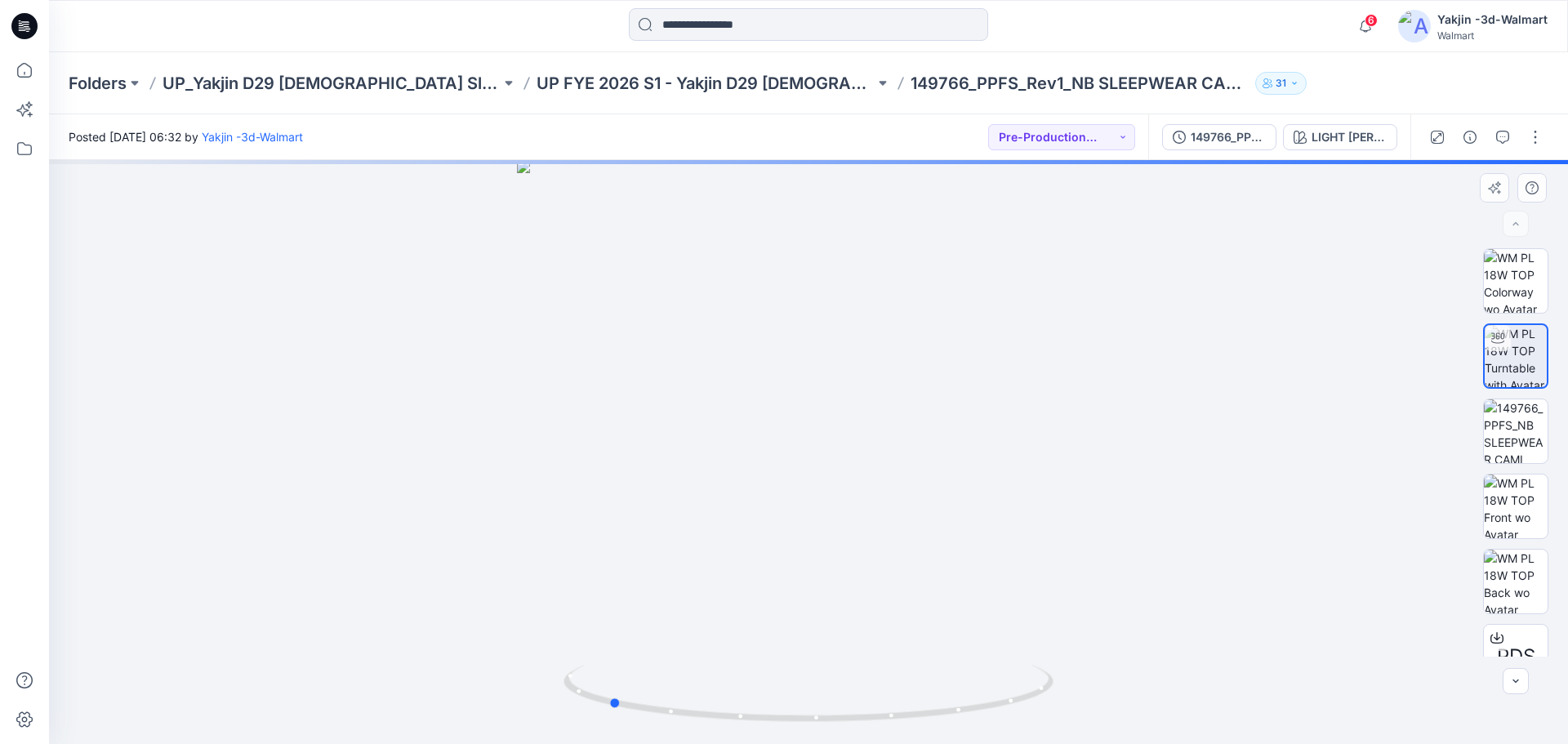
drag, startPoint x: 843, startPoint y: 723, endPoint x: 1133, endPoint y: 703, distance: 290.7
click at [1133, 703] on div at bounding box center [808, 452] width 1519 height 584
